Goal: Task Accomplishment & Management: Use online tool/utility

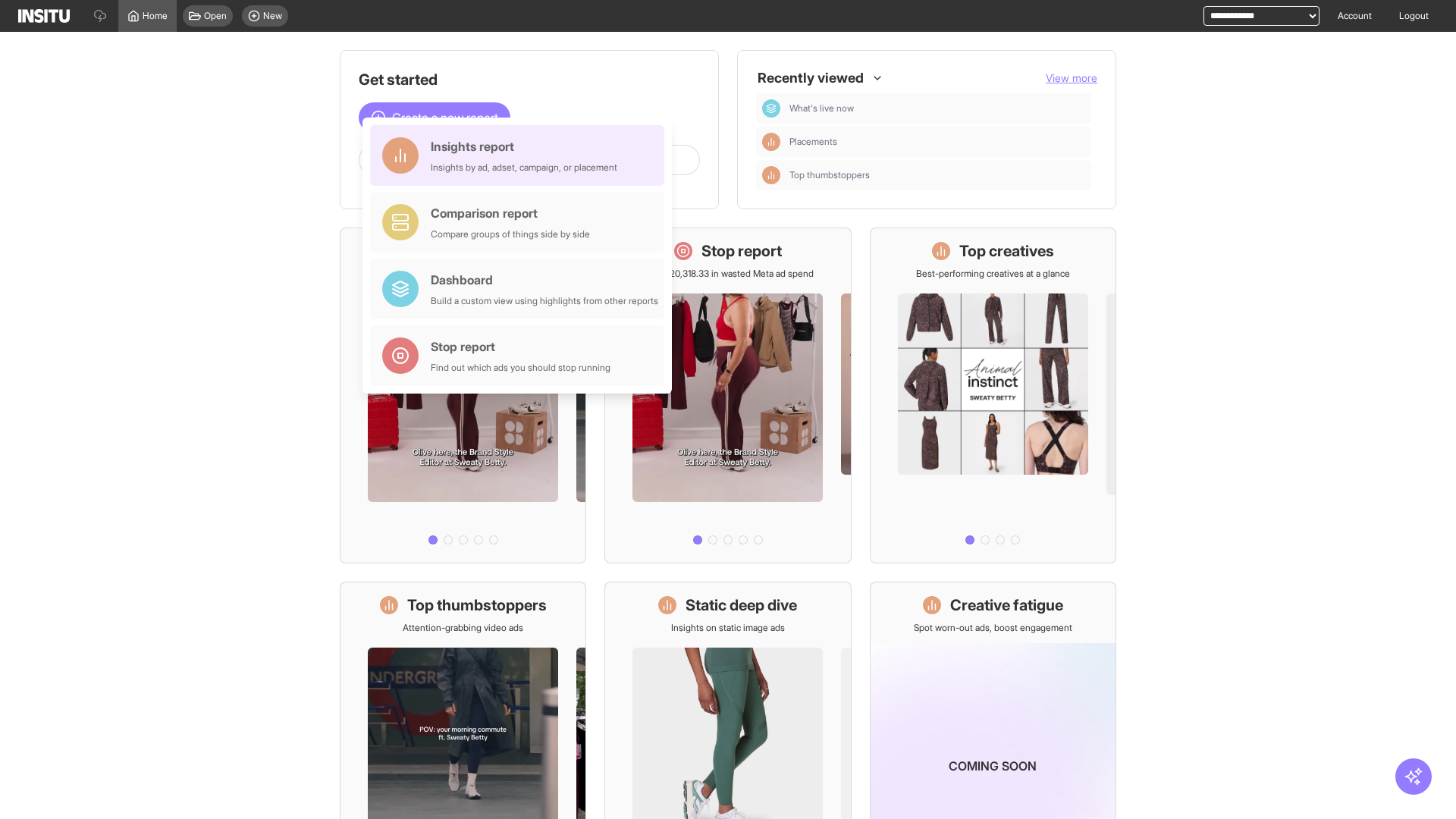
click at [521, 155] on div "Insights report Insights by ad, adset, campaign, or placement" at bounding box center [524, 155] width 187 height 36
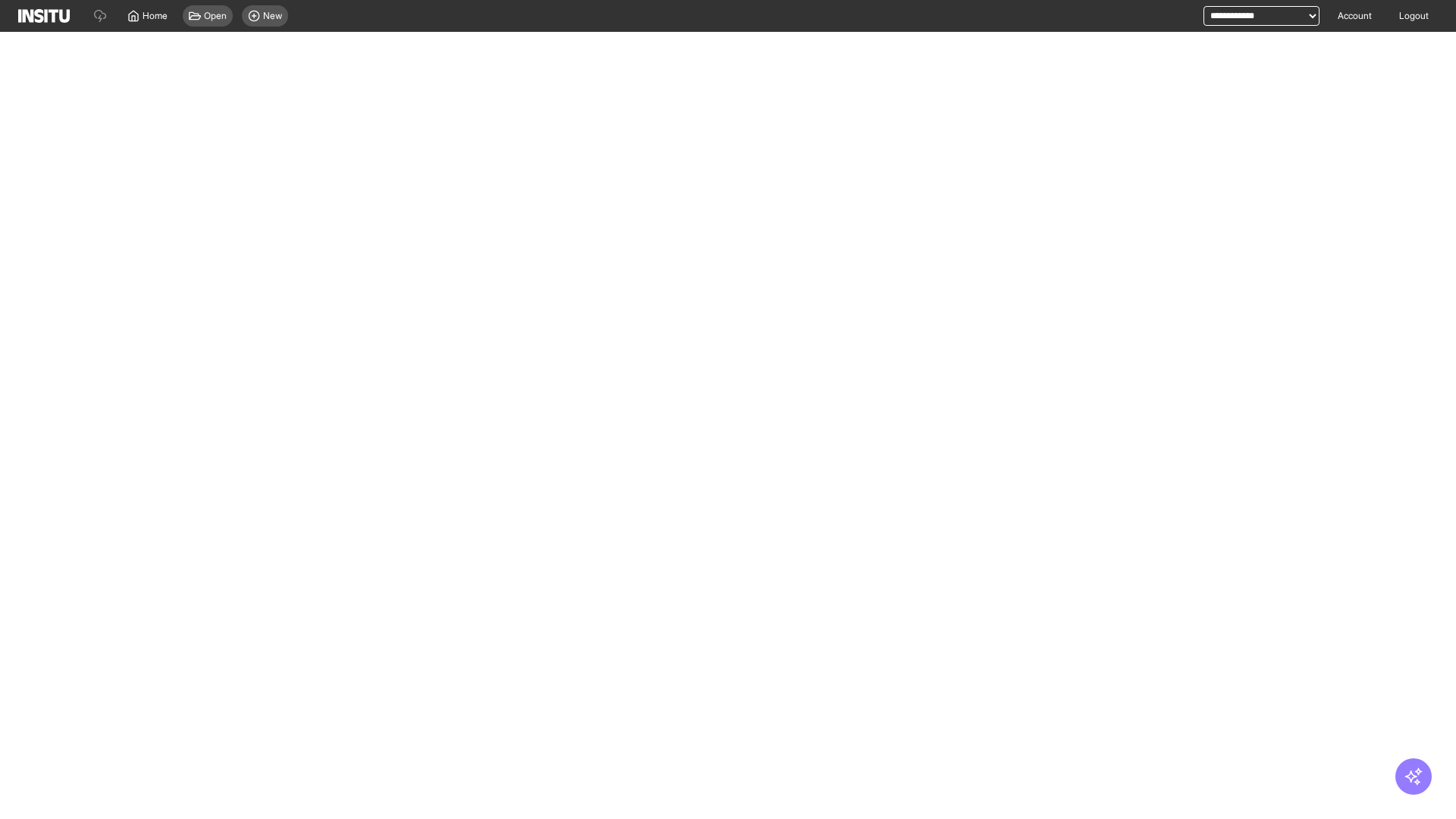
select select "**"
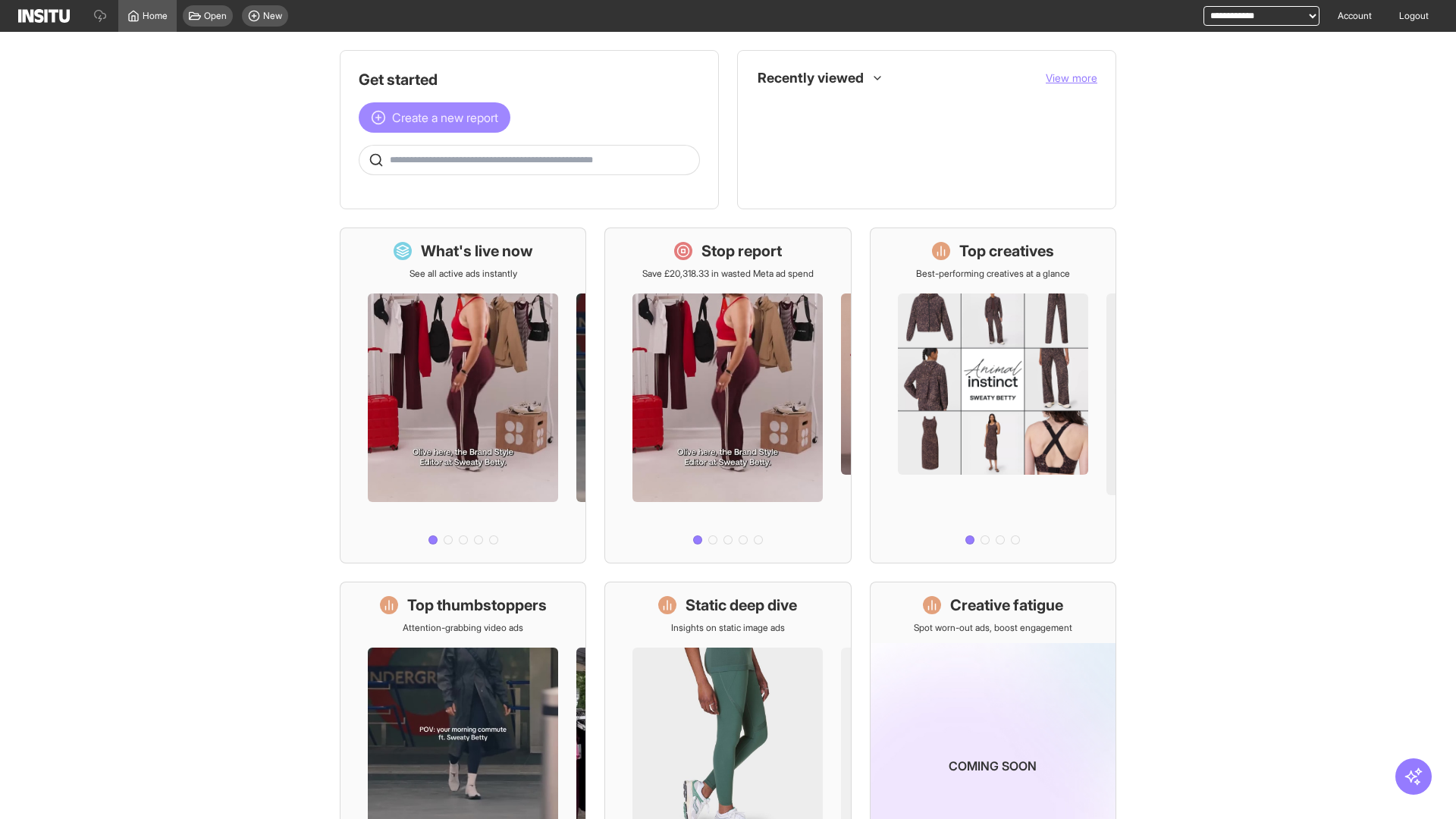
click at [439, 117] on span "Create a new report" at bounding box center [445, 117] width 107 height 19
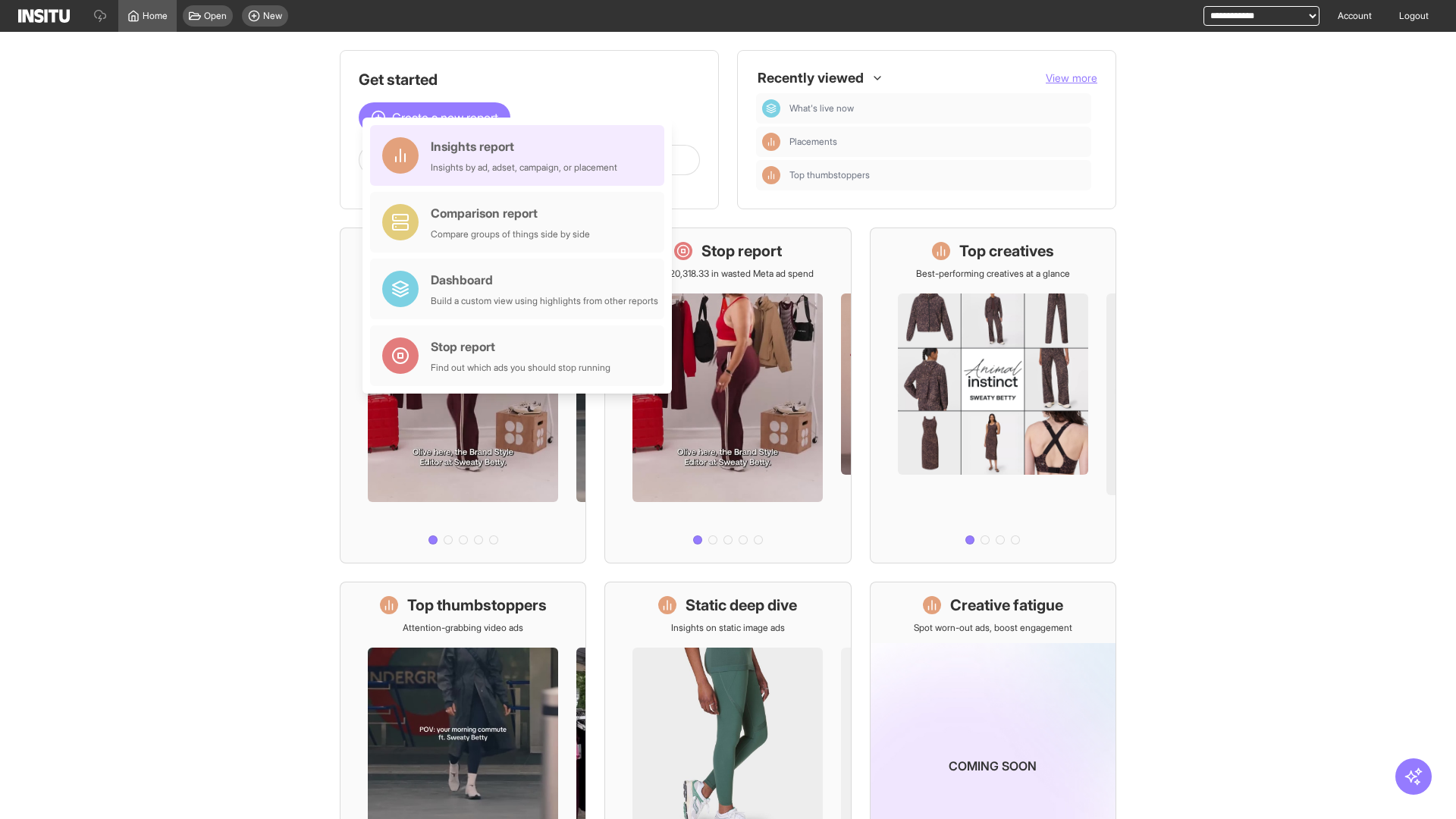
click at [521, 155] on div "Insights report Insights by ad, adset, campaign, or placement" at bounding box center [524, 155] width 187 height 36
